Goal: Transaction & Acquisition: Purchase product/service

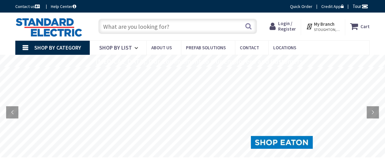
click at [290, 27] on span "Login / Register" at bounding box center [287, 26] width 18 height 11
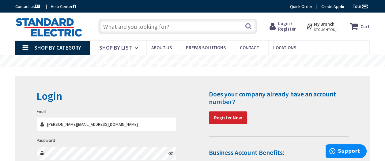
type input "[PERSON_NAME][EMAIL_ADDRESS][DOMAIN_NAME]"
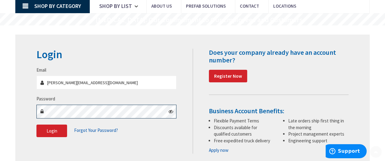
scroll to position [92, 0]
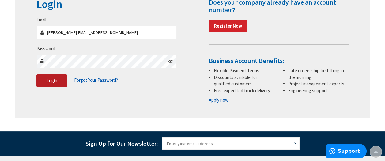
click at [55, 81] on span "Login" at bounding box center [52, 81] width 11 height 6
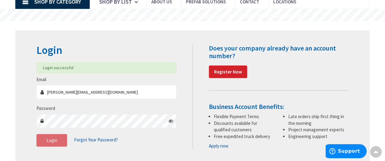
scroll to position [0, 0]
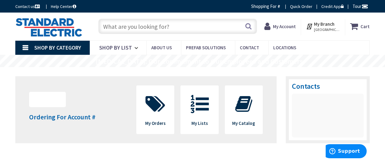
drag, startPoint x: 125, startPoint y: 24, endPoint x: 124, endPoint y: 27, distance: 3.2
click at [124, 25] on input "text" at bounding box center [177, 26] width 159 height 15
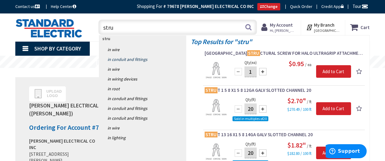
type input "strut"
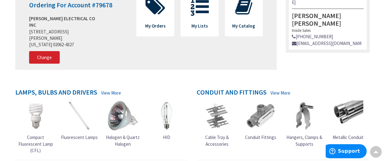
scroll to position [154, 0]
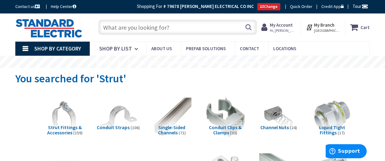
click at [153, 26] on input "text" at bounding box center [177, 27] width 159 height 15
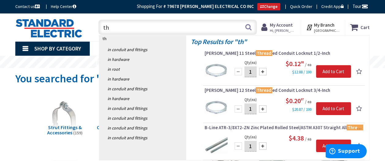
type input "t"
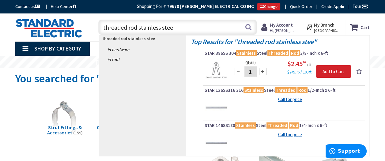
type input "threaded rod stainless steel"
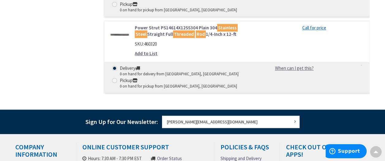
scroll to position [460, 0]
